Goal: Task Accomplishment & Management: Manage account settings

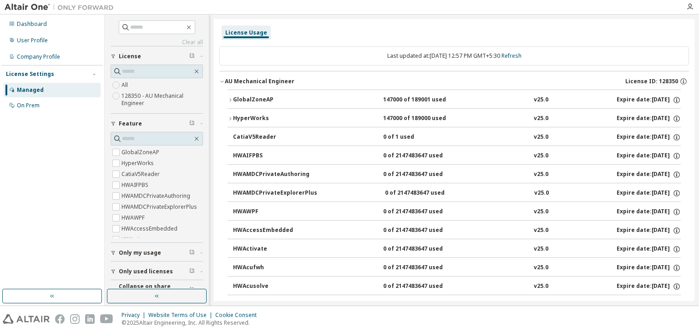
click at [232, 97] on icon "button" at bounding box center [229, 99] width 5 height 5
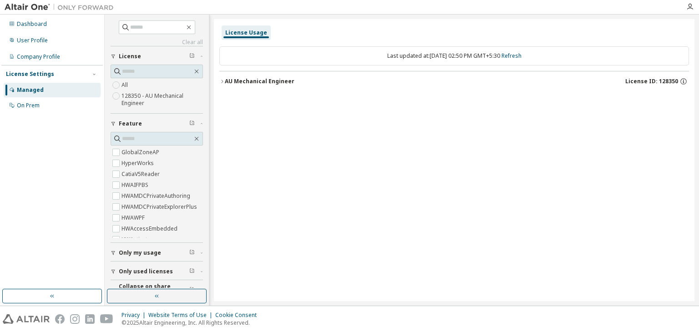
click at [225, 81] on div "AU Mechanical Engineer" at bounding box center [260, 81] width 70 height 7
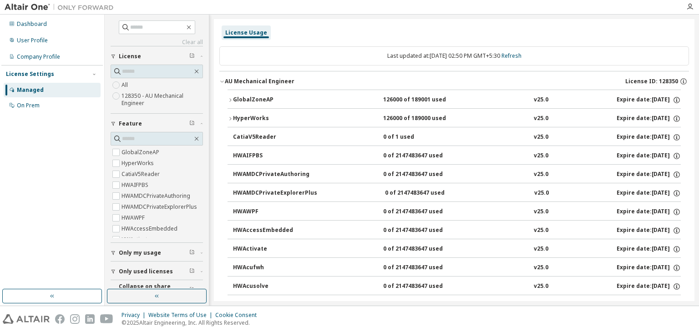
click at [230, 99] on icon "button" at bounding box center [230, 99] width 2 height 3
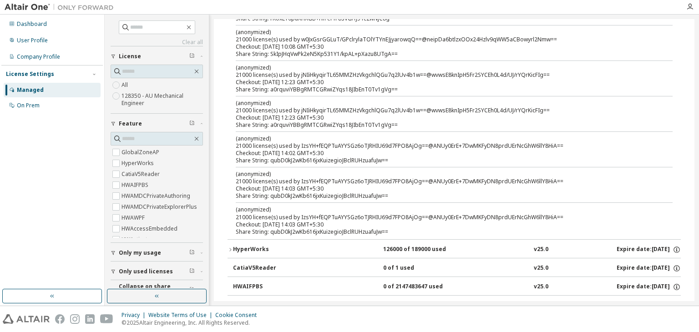
scroll to position [273, 0]
